Goal: Task Accomplishment & Management: Use online tool/utility

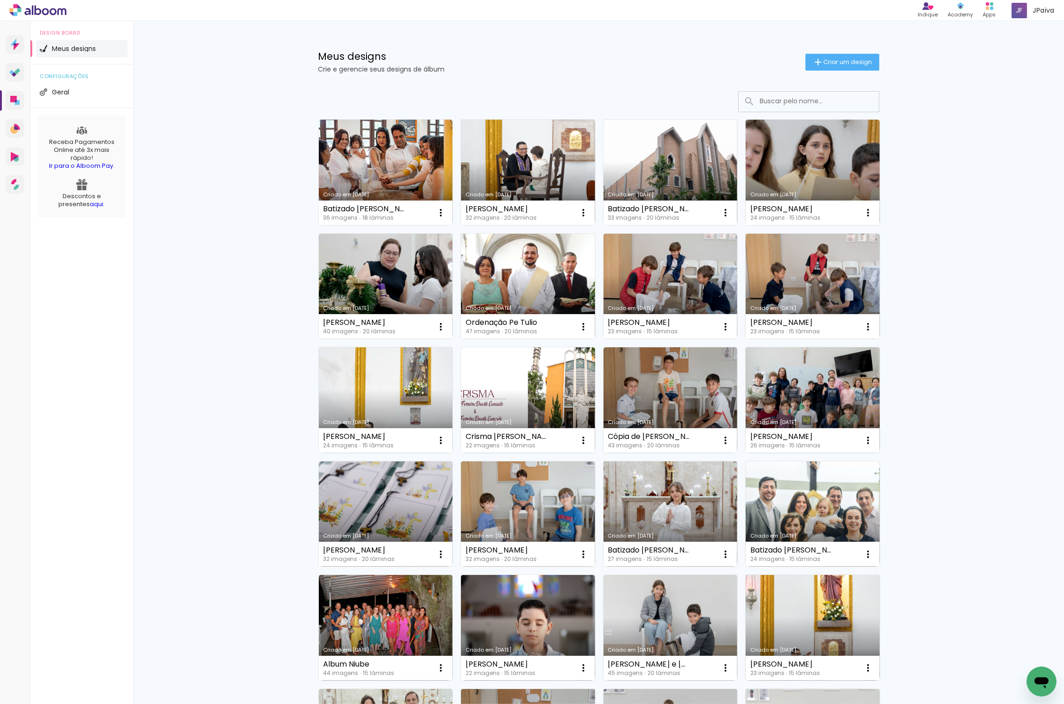
click at [385, 160] on link "Criado em [DATE]" at bounding box center [386, 173] width 134 height 106
